Goal: Task Accomplishment & Management: Manage account settings

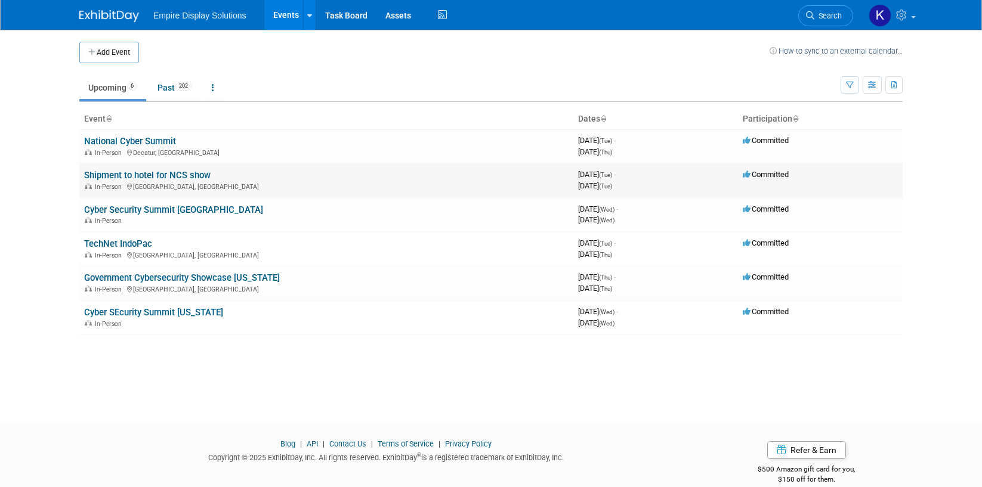
click at [193, 174] on link "Shipment to hotel for NCS show" at bounding box center [147, 175] width 126 height 11
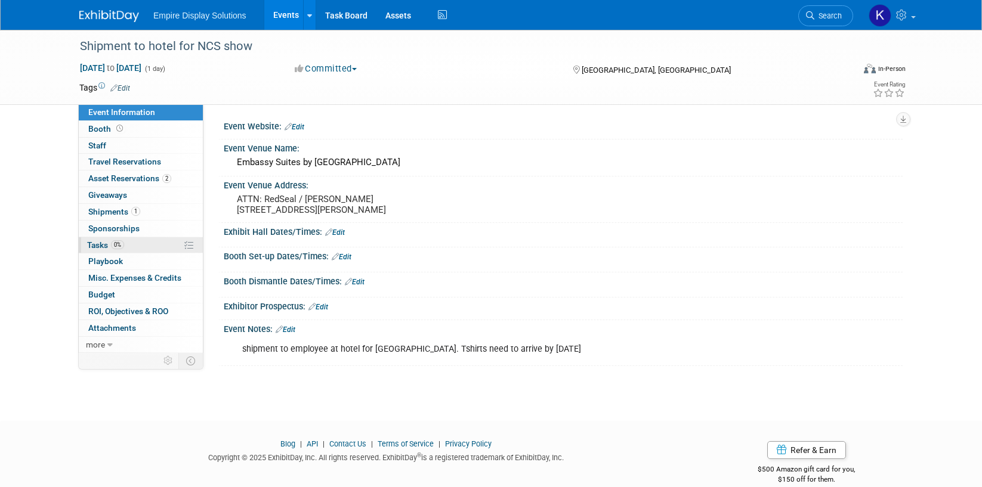
click at [134, 240] on link "0% Tasks 0%" at bounding box center [141, 245] width 124 height 16
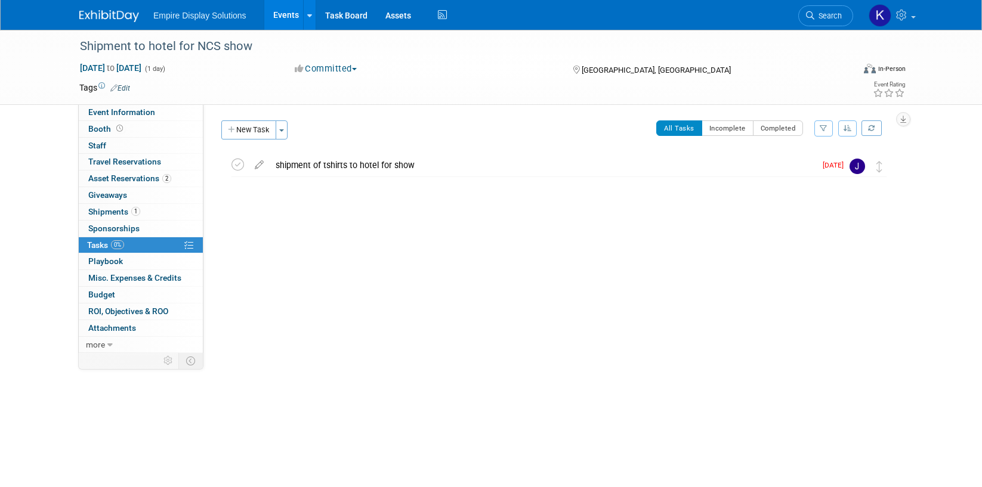
click at [341, 227] on div at bounding box center [555, 223] width 675 height 24
click at [119, 110] on span "Event Information" at bounding box center [121, 112] width 67 height 10
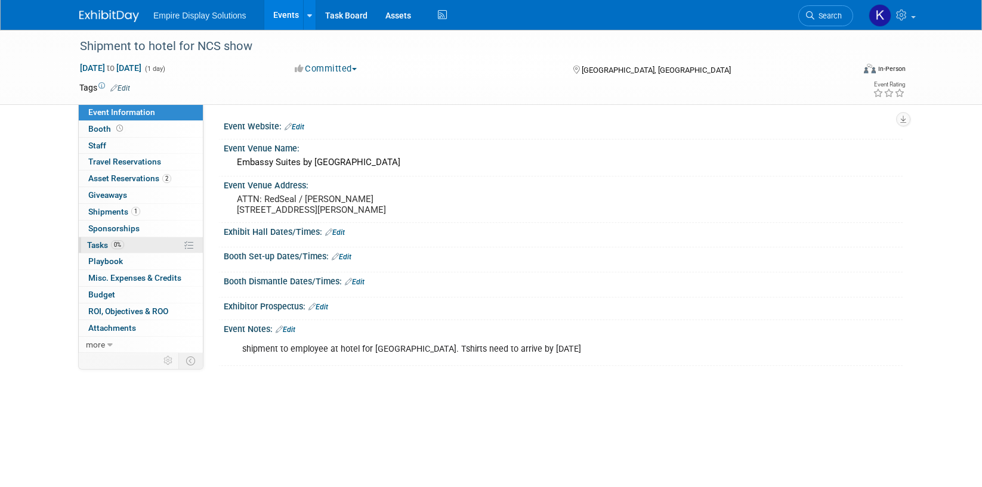
click at [106, 244] on span "Tasks 0%" at bounding box center [105, 245] width 37 height 10
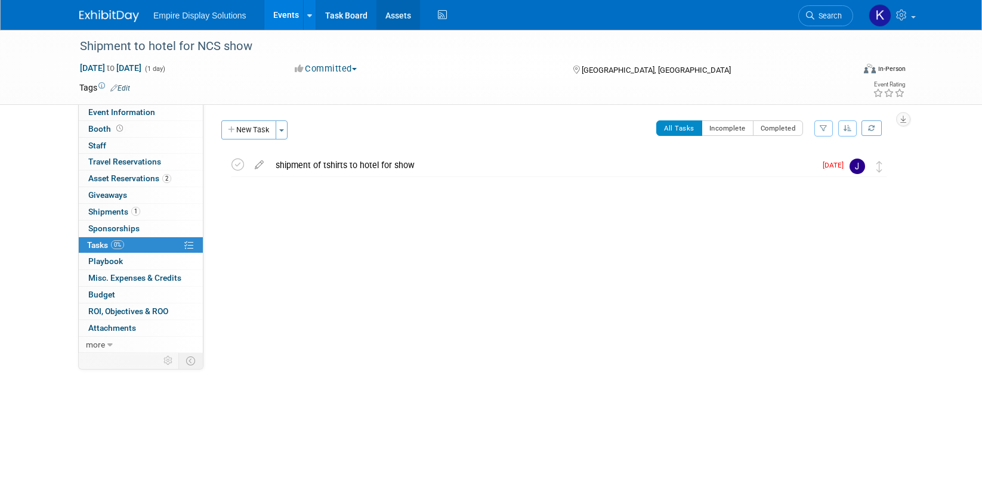
click at [404, 14] on link "Assets" at bounding box center [398, 15] width 44 height 30
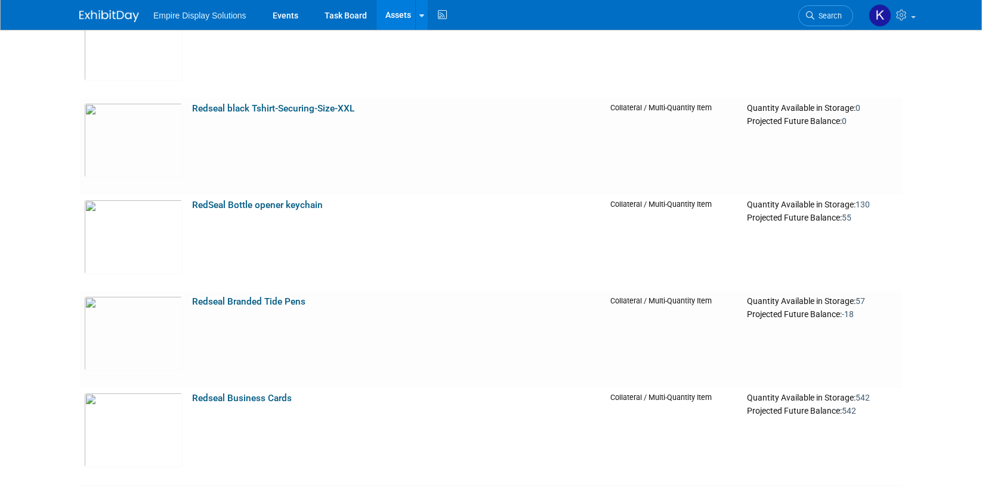
scroll to position [5163, 0]
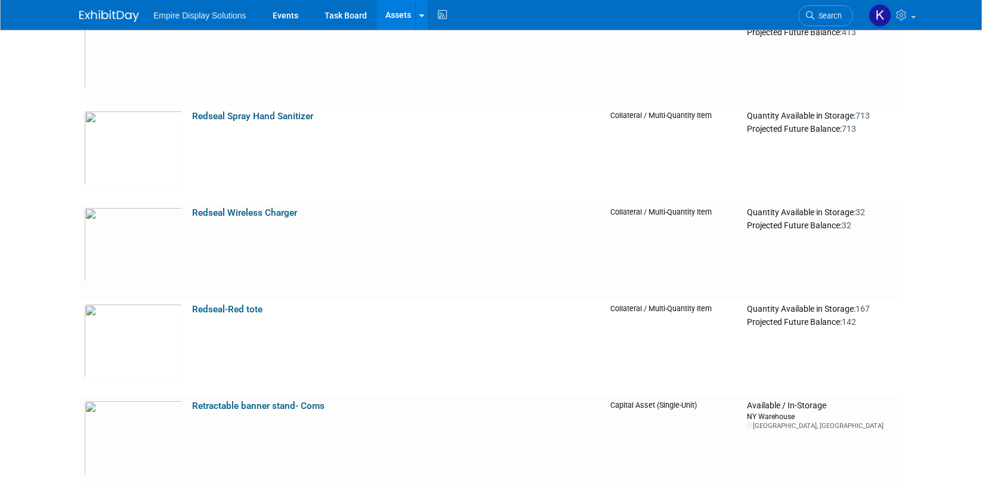
click at [115, 11] on img at bounding box center [109, 16] width 60 height 12
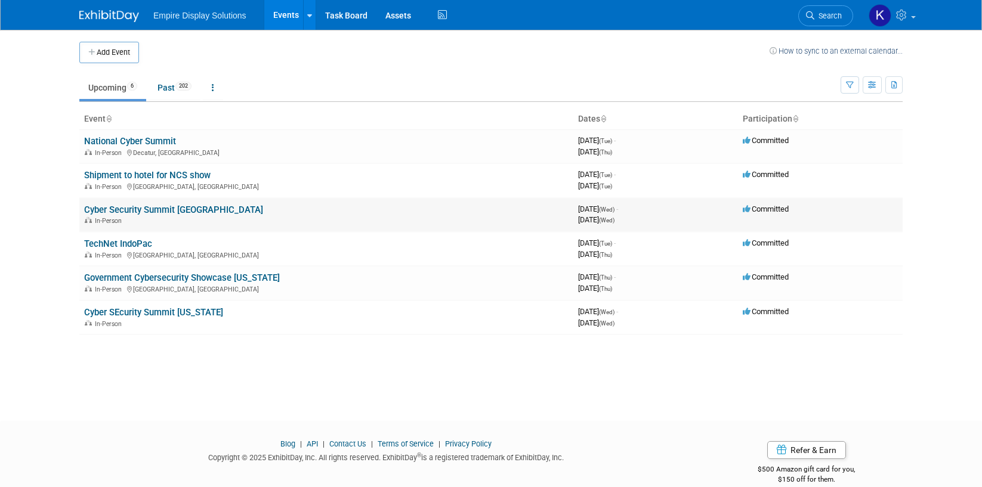
click at [191, 208] on link "Cyber Security Summit [GEOGRAPHIC_DATA]" at bounding box center [173, 210] width 179 height 11
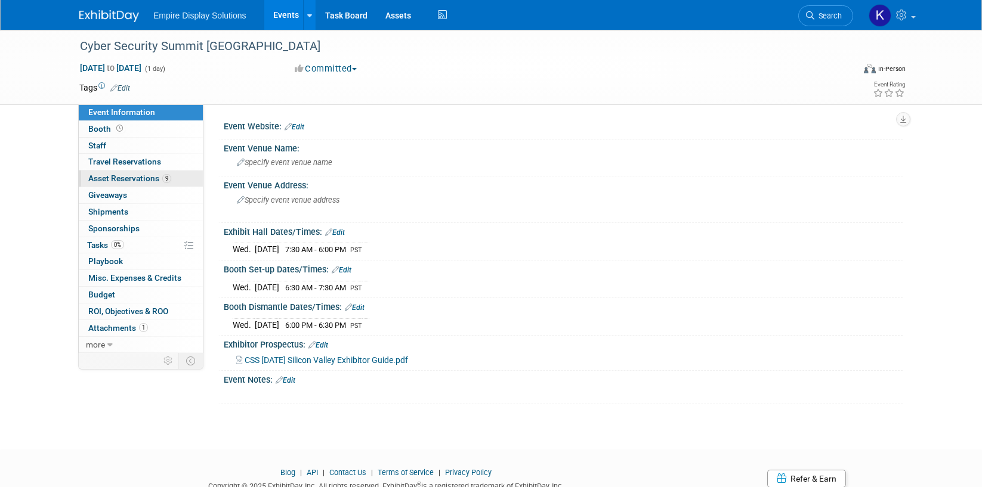
click at [126, 179] on span "Asset Reservations 9" at bounding box center [129, 179] width 83 height 10
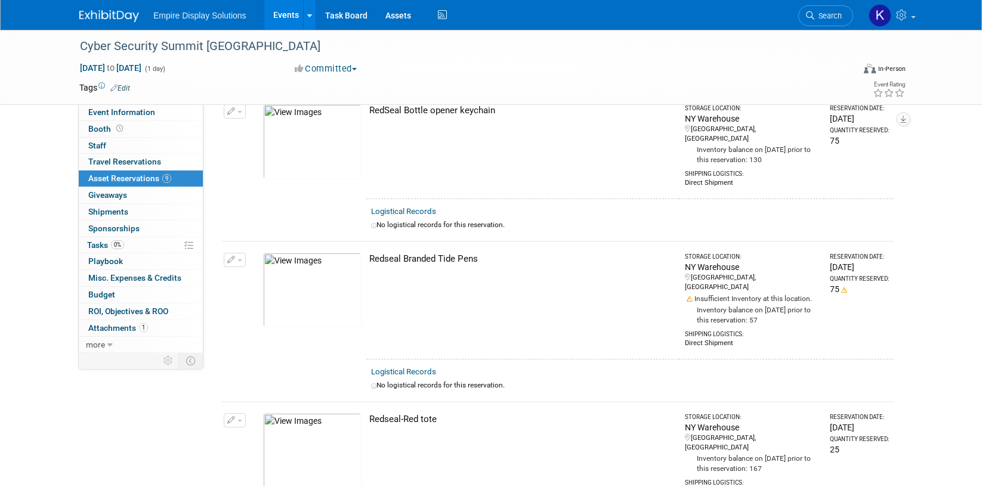
scroll to position [403, 0]
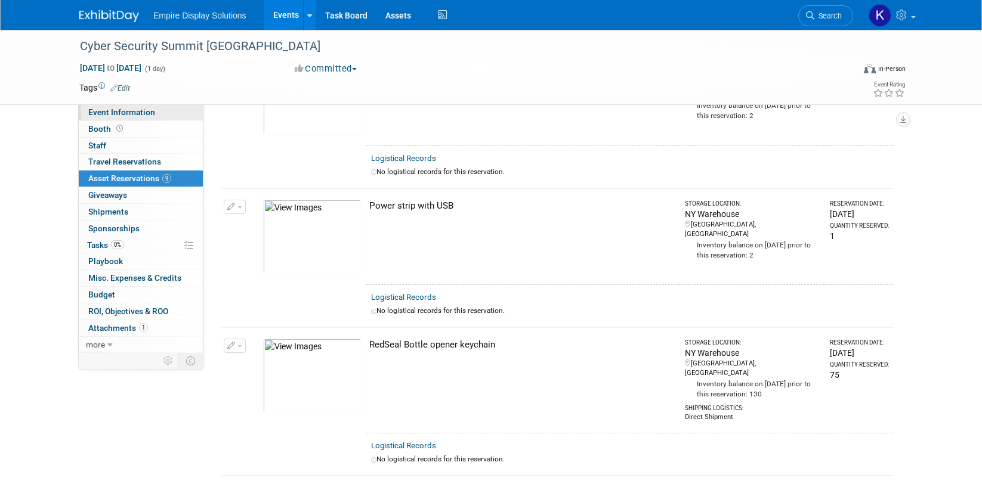
click at [133, 111] on span "Event Information" at bounding box center [121, 112] width 67 height 10
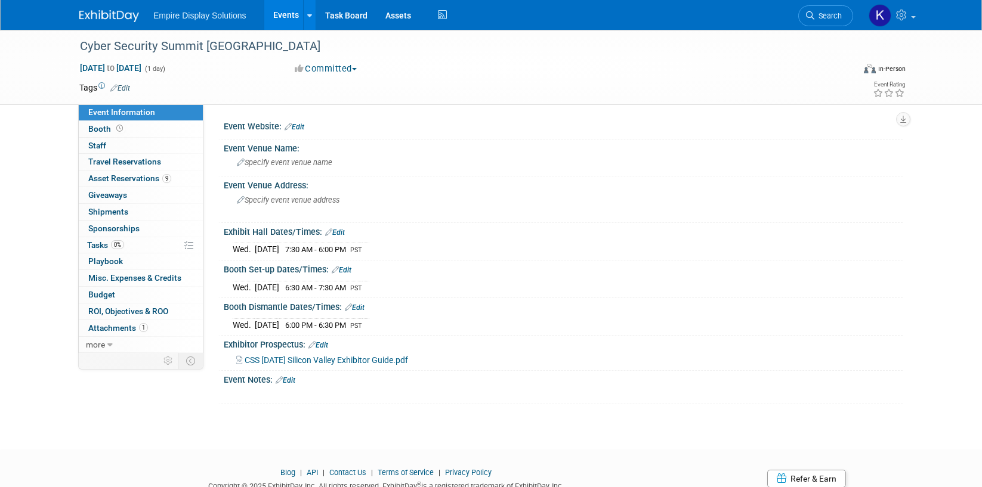
click at [356, 357] on span "CSS 10.08.25 Silicon Valley Exhibitor Guide.pdf" at bounding box center [326, 360] width 163 height 10
click at [275, 202] on span "Specify event venue address" at bounding box center [288, 200] width 103 height 9
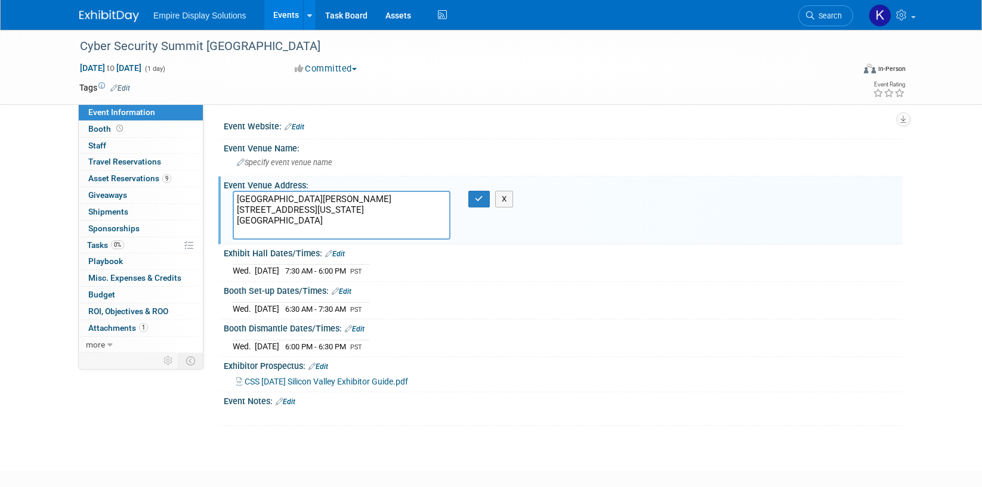
click at [326, 195] on textarea "Santa Clara Marriott 2700 Mission College Blvd Santa Clara, CA, 95054 Californi…" at bounding box center [342, 215] width 218 height 49
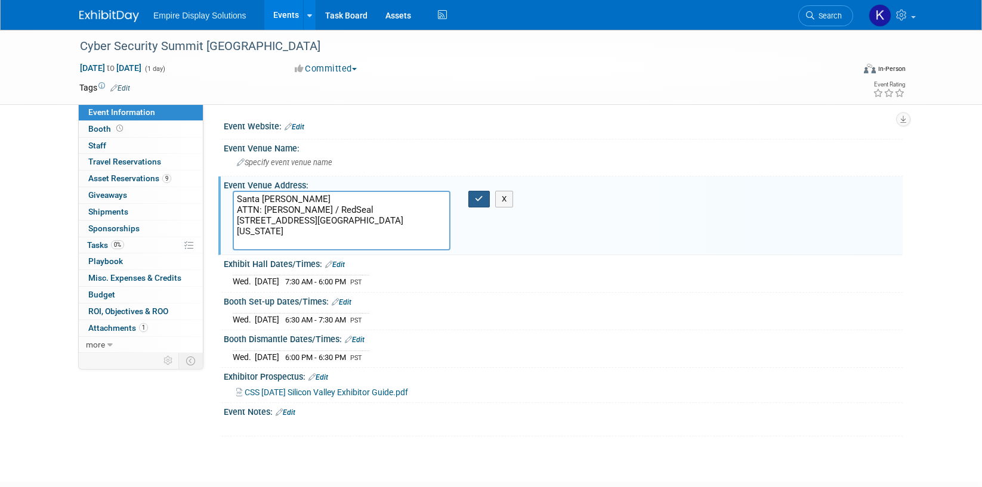
type textarea "Santa Clara Marriott ATTN: Weston Hyter / RedSeal 2700 Mission College Blvd San…"
click at [472, 198] on button "button" at bounding box center [478, 199] width 21 height 17
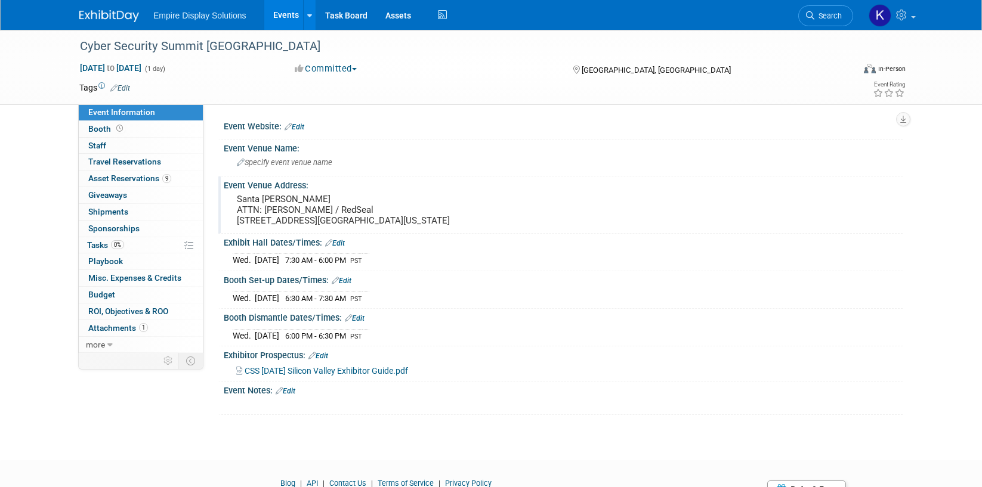
click at [234, 191] on div "Santa Clara Marriott ATTN: Weston Hyter / RedSeal 2700 Mission College Blvd San…" at bounding box center [365, 210] width 265 height 38
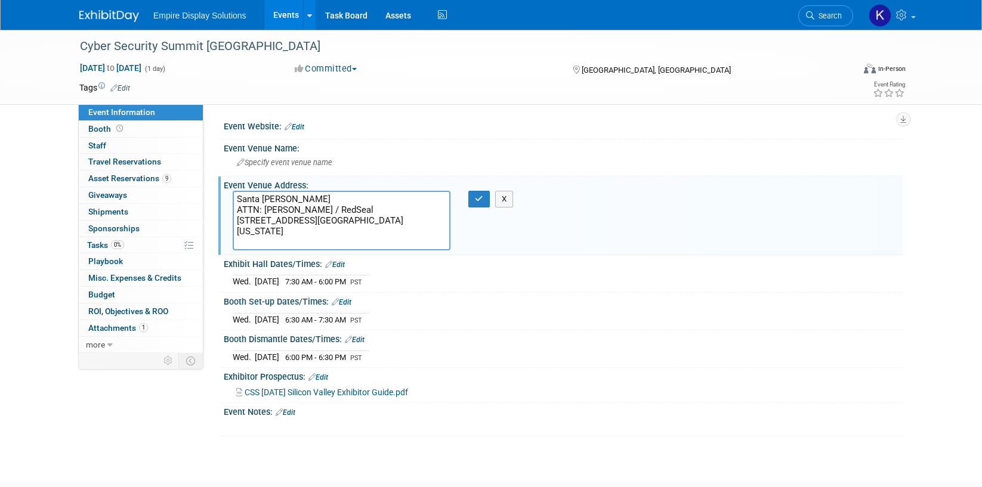
click at [333, 197] on textarea "Santa Clara Marriott ATTN: Weston Hyter / RedSeal 2700 Mission College Blvd San…" at bounding box center [342, 221] width 218 height 60
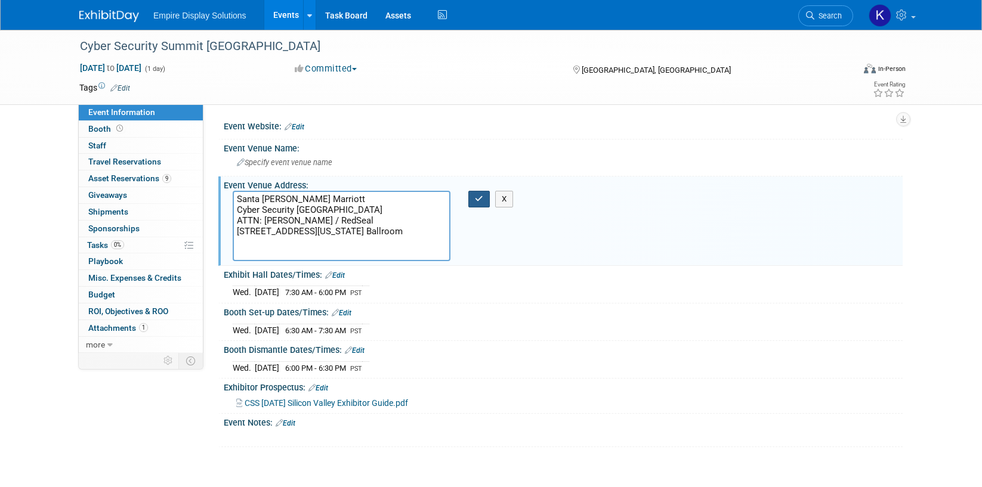
type textarea "Santa Clara Marriott Cyber Security Silicon Valley ATTN: Weston Hyter / RedSeal…"
click at [480, 200] on icon "button" at bounding box center [479, 199] width 8 height 8
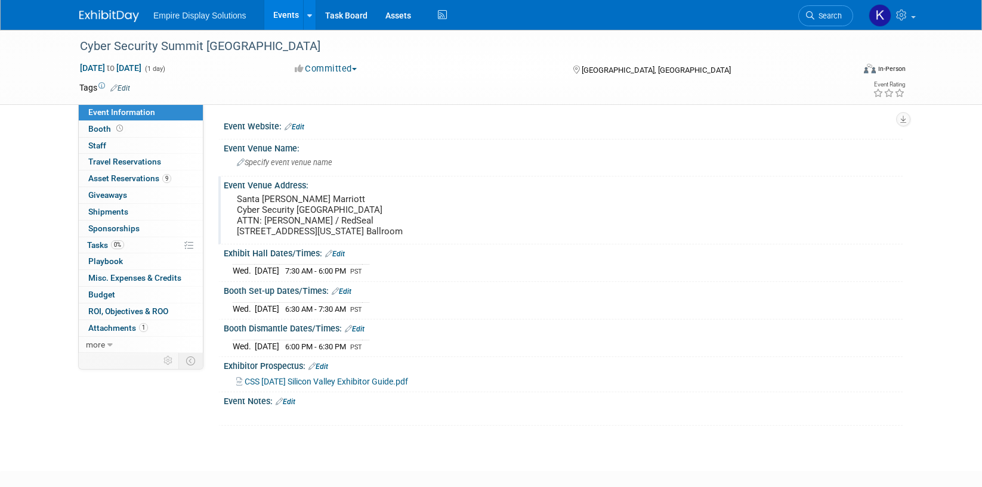
click at [336, 206] on pre "Santa Clara Marriott Cyber Security Silicon Valley ATTN: Weston Hyter / RedSeal…" at bounding box center [365, 215] width 256 height 43
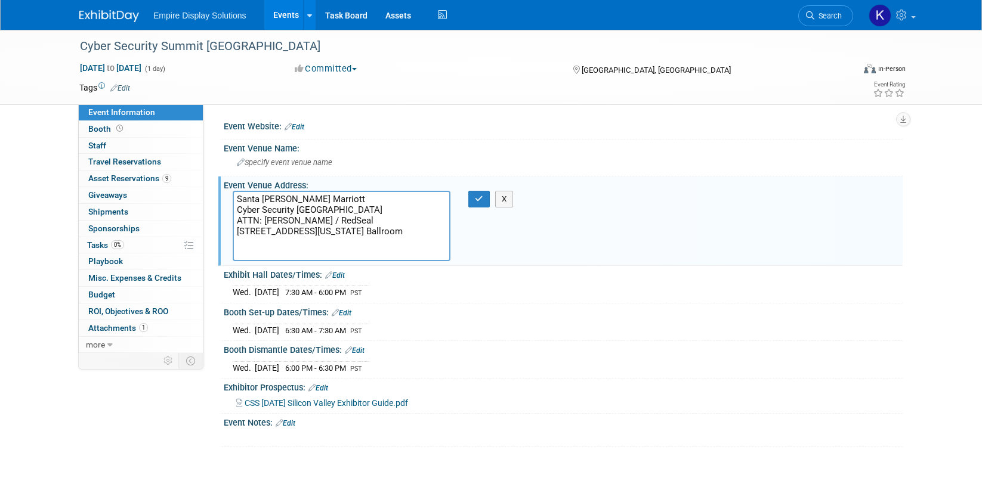
drag, startPoint x: 361, startPoint y: 207, endPoint x: 224, endPoint y: 206, distance: 137.2
click at [224, 206] on div "Santa Clara Marriott Cyber Security Silicon Valley ATTN: Weston Hyter / RedSeal…" at bounding box center [342, 226] width 236 height 70
click at [387, 203] on textarea "Santa Clara Marriott Cyber Security Silicon Valley ATTN: Weston Hyter / RedSeal…" at bounding box center [342, 226] width 218 height 70
click at [477, 199] on icon "button" at bounding box center [479, 199] width 8 height 8
